Goal: Transaction & Acquisition: Subscribe to service/newsletter

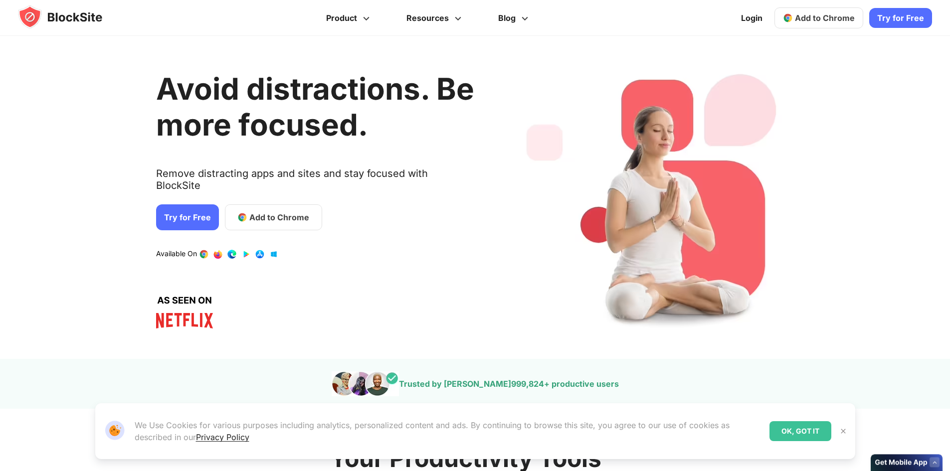
click at [181, 206] on link "Try for Free" at bounding box center [187, 217] width 63 height 26
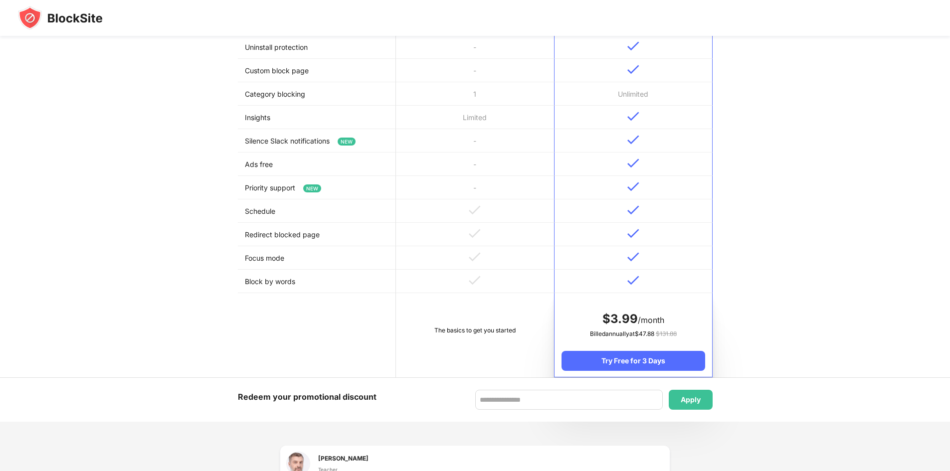
scroll to position [415, 0]
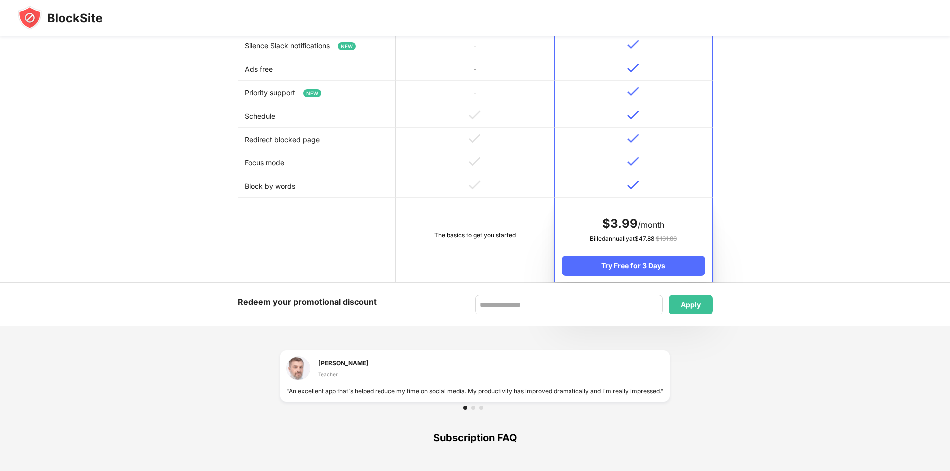
drag, startPoint x: 368, startPoint y: 258, endPoint x: 326, endPoint y: 251, distance: 43.0
click at [368, 258] on td at bounding box center [317, 240] width 158 height 84
click at [326, 251] on td at bounding box center [317, 240] width 158 height 84
click at [316, 248] on td at bounding box center [317, 240] width 158 height 84
click at [315, 248] on td at bounding box center [317, 240] width 158 height 84
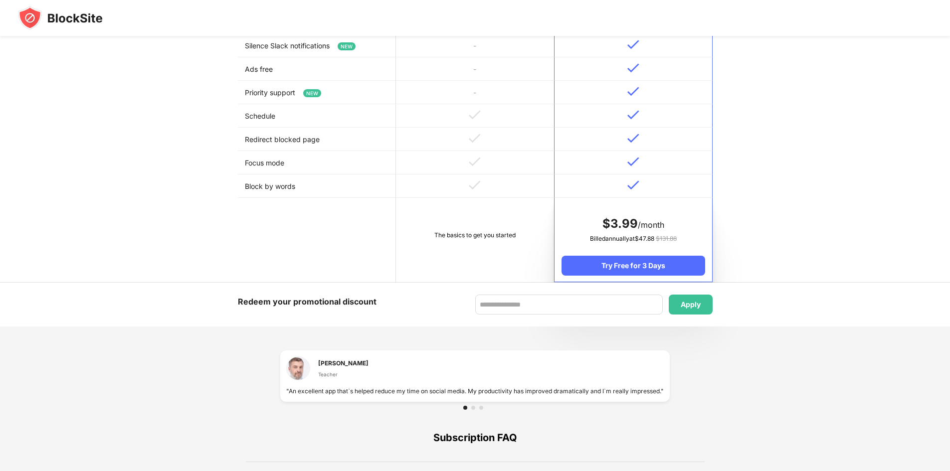
click at [315, 248] on td at bounding box center [317, 240] width 158 height 84
click at [315, 247] on td at bounding box center [317, 240] width 158 height 84
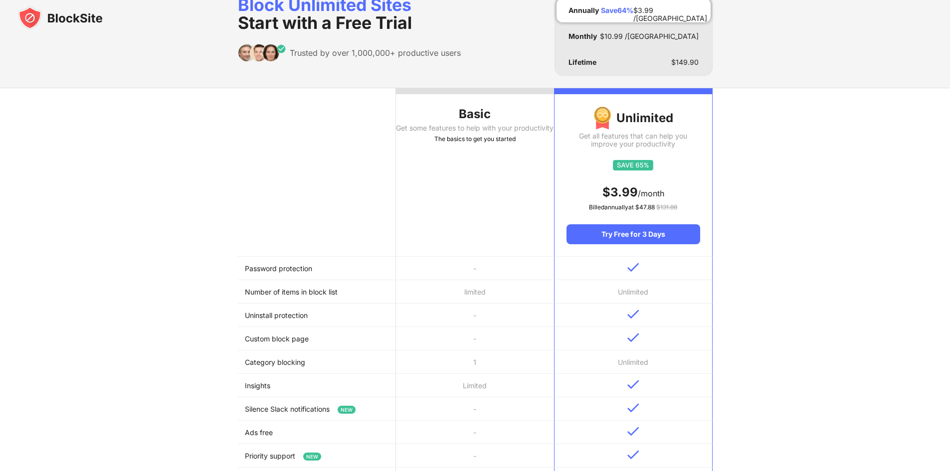
scroll to position [0, 0]
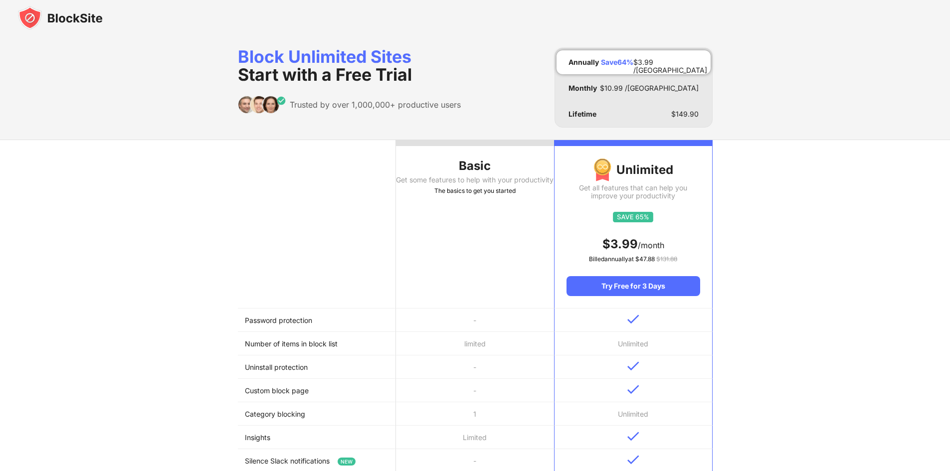
click at [453, 242] on th "Basic Get some features to help with your productivity The basics to get you st…" at bounding box center [475, 224] width 158 height 169
click at [454, 242] on th "Basic Get some features to help with your productivity The basics to get you st…" at bounding box center [475, 224] width 158 height 169
click at [455, 242] on th "Basic Get some features to help with your productivity The basics to get you st…" at bounding box center [475, 224] width 158 height 169
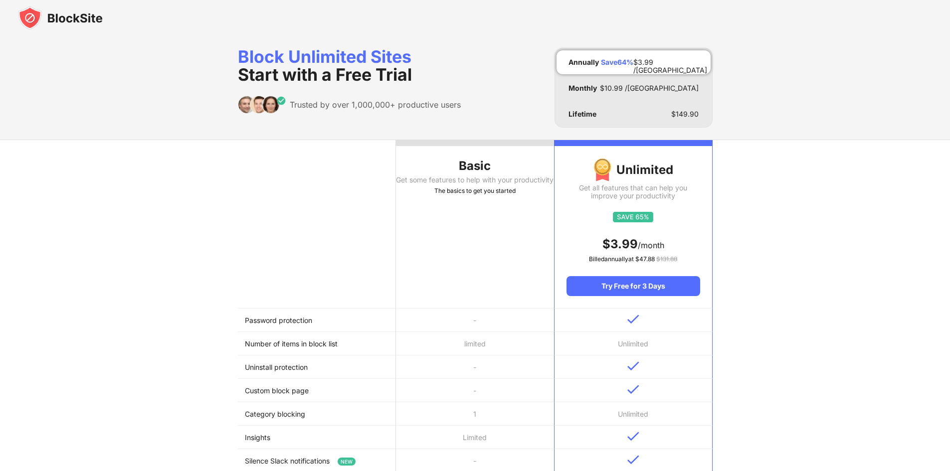
click at [455, 242] on th "Basic Get some features to help with your productivity The basics to get you st…" at bounding box center [475, 224] width 158 height 169
click at [580, 113] on div "Lifetime" at bounding box center [582, 114] width 28 height 8
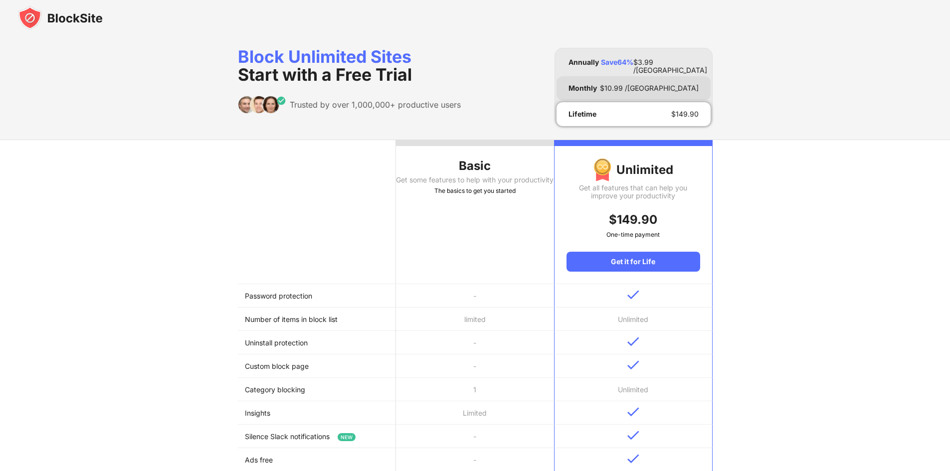
click at [568, 90] on div "Monthly" at bounding box center [582, 88] width 28 height 8
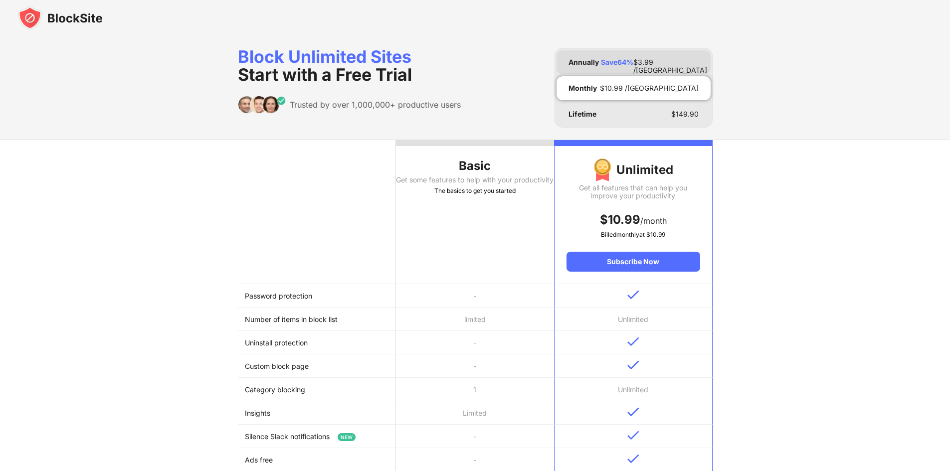
click at [567, 67] on div "Annually Save 64 % $ 3.99 /MO" at bounding box center [633, 62] width 154 height 24
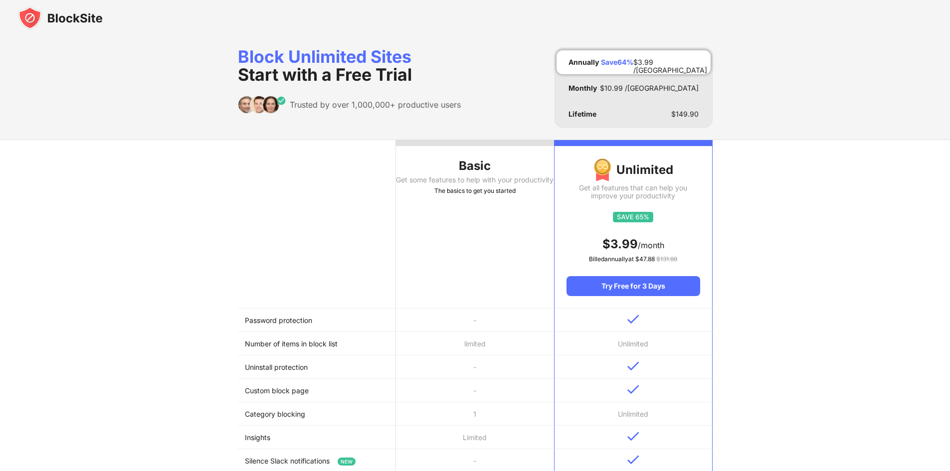
drag, startPoint x: 327, startPoint y: 75, endPoint x: 337, endPoint y: 82, distance: 11.9
click at [327, 76] on span "Start with a Free Trial" at bounding box center [325, 74] width 174 height 20
click at [448, 177] on div "Get some features to help with your productivity" at bounding box center [475, 180] width 158 height 8
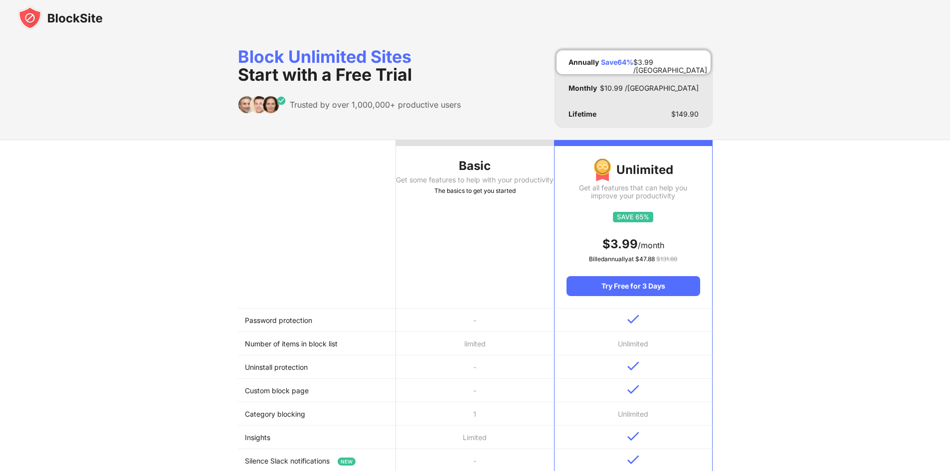
click at [313, 111] on div "Trusted by over 1,000,000+ productive users" at bounding box center [349, 105] width 223 height 18
click at [263, 220] on th at bounding box center [317, 224] width 158 height 169
